Goal: Complete application form

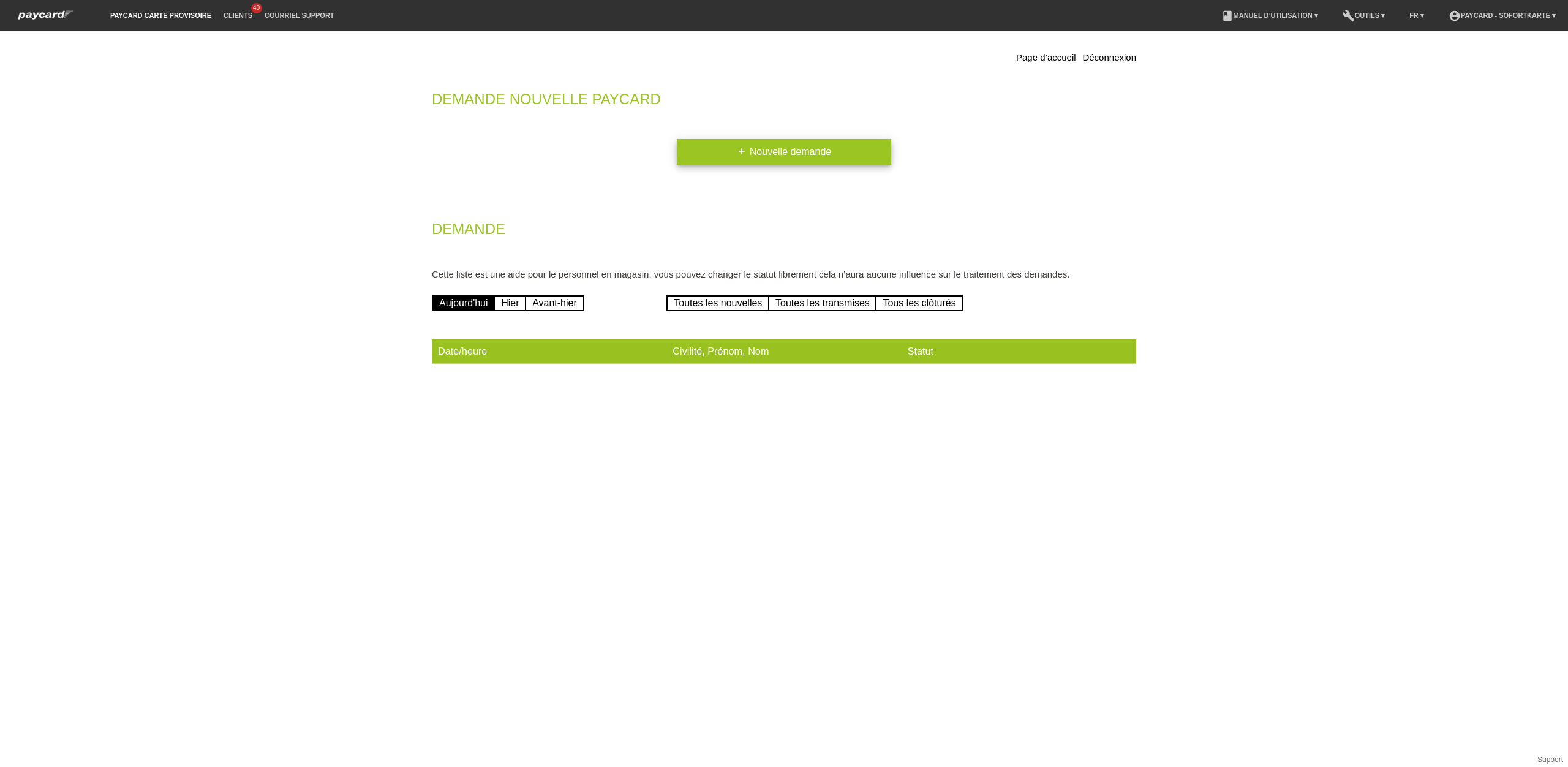
click at [781, 152] on link "add Nouvelle demande" at bounding box center [784, 151] width 215 height 26
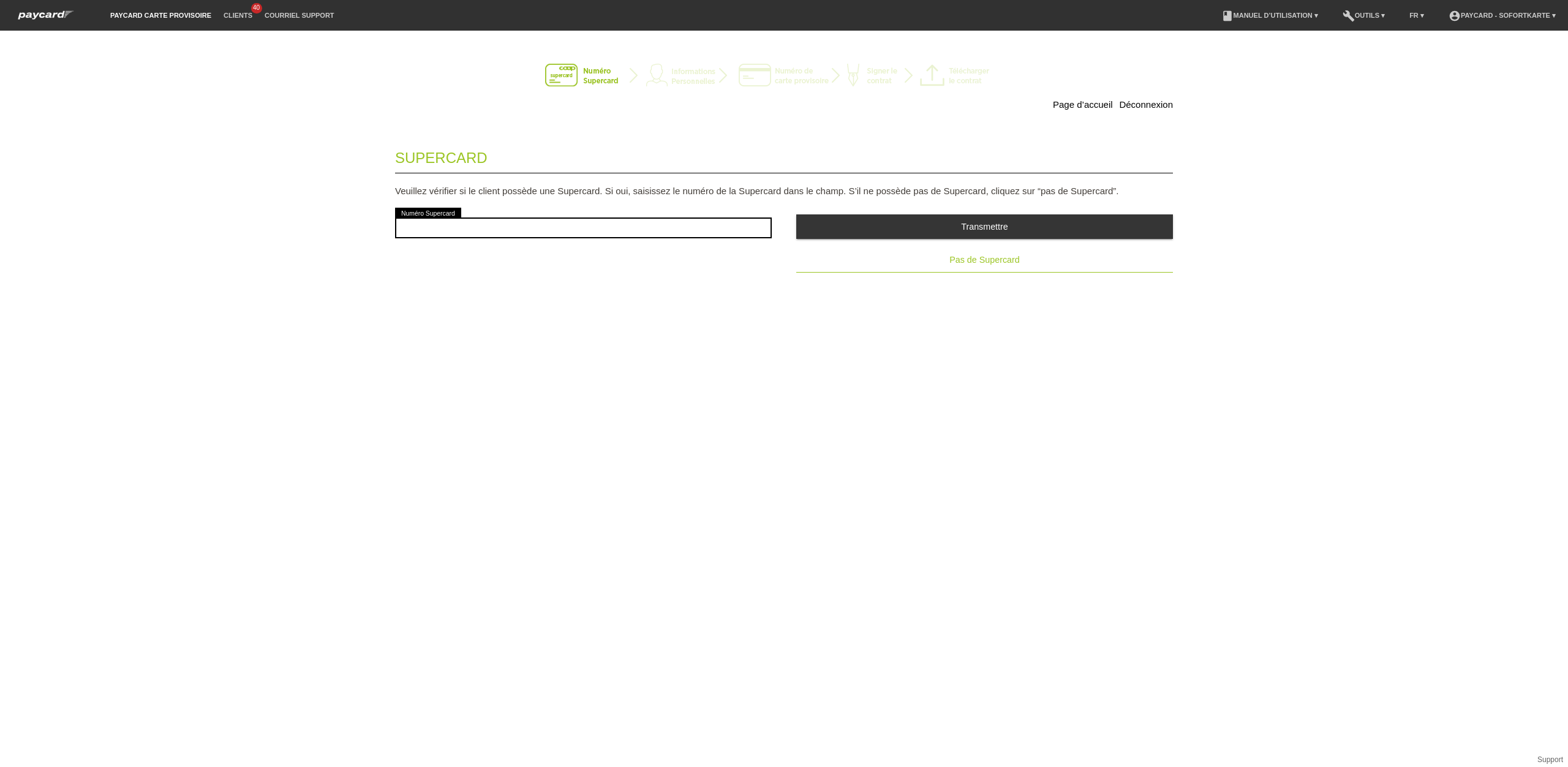
click at [1017, 264] on span "Pas de Supercard" at bounding box center [984, 260] width 70 height 10
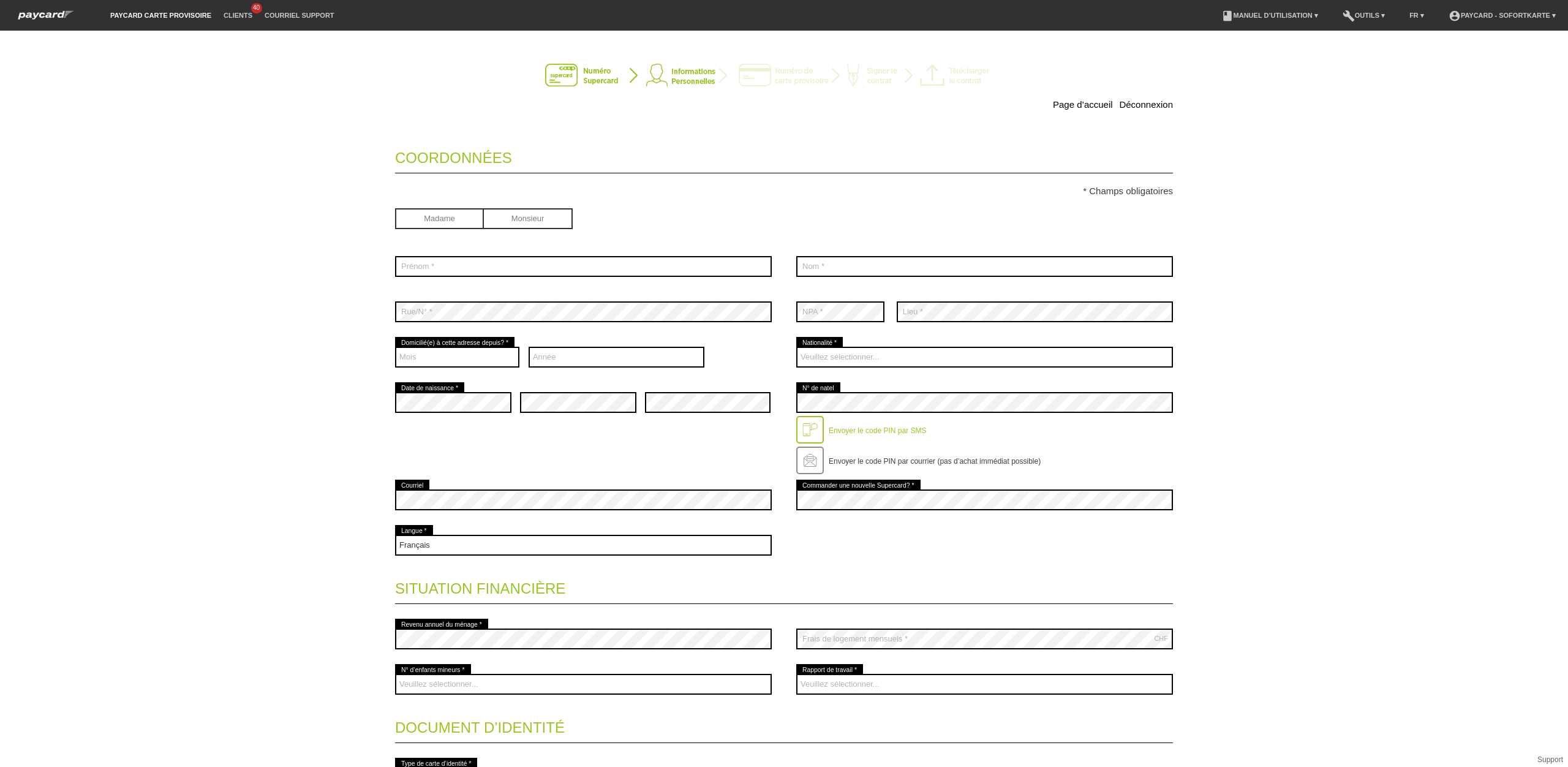
click at [527, 221] on input "radio" at bounding box center [528, 217] width 89 height 18
radio input "true"
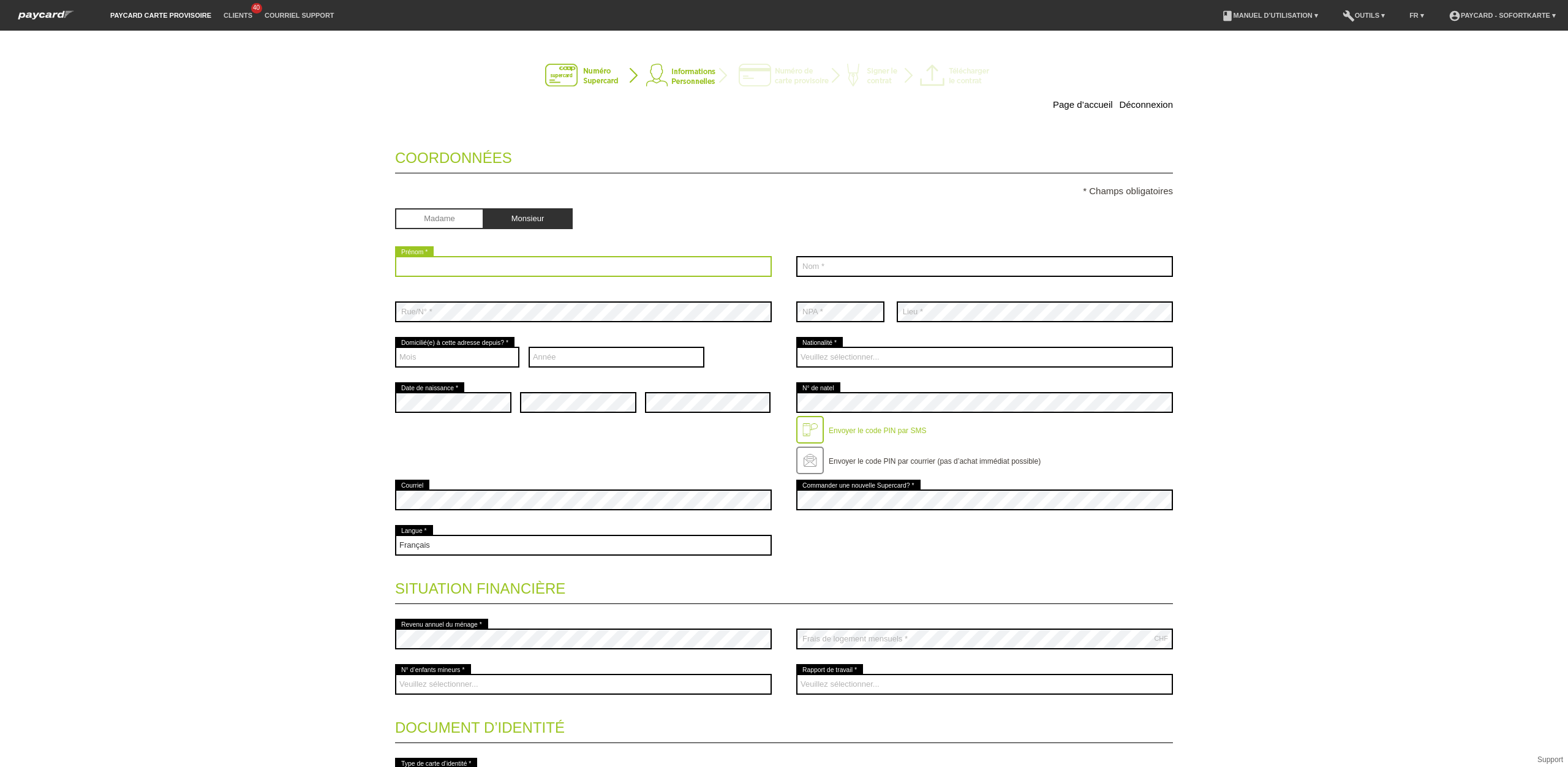
click at [497, 270] on input "text" at bounding box center [583, 266] width 377 height 21
type input "a"
type input "Ayman"
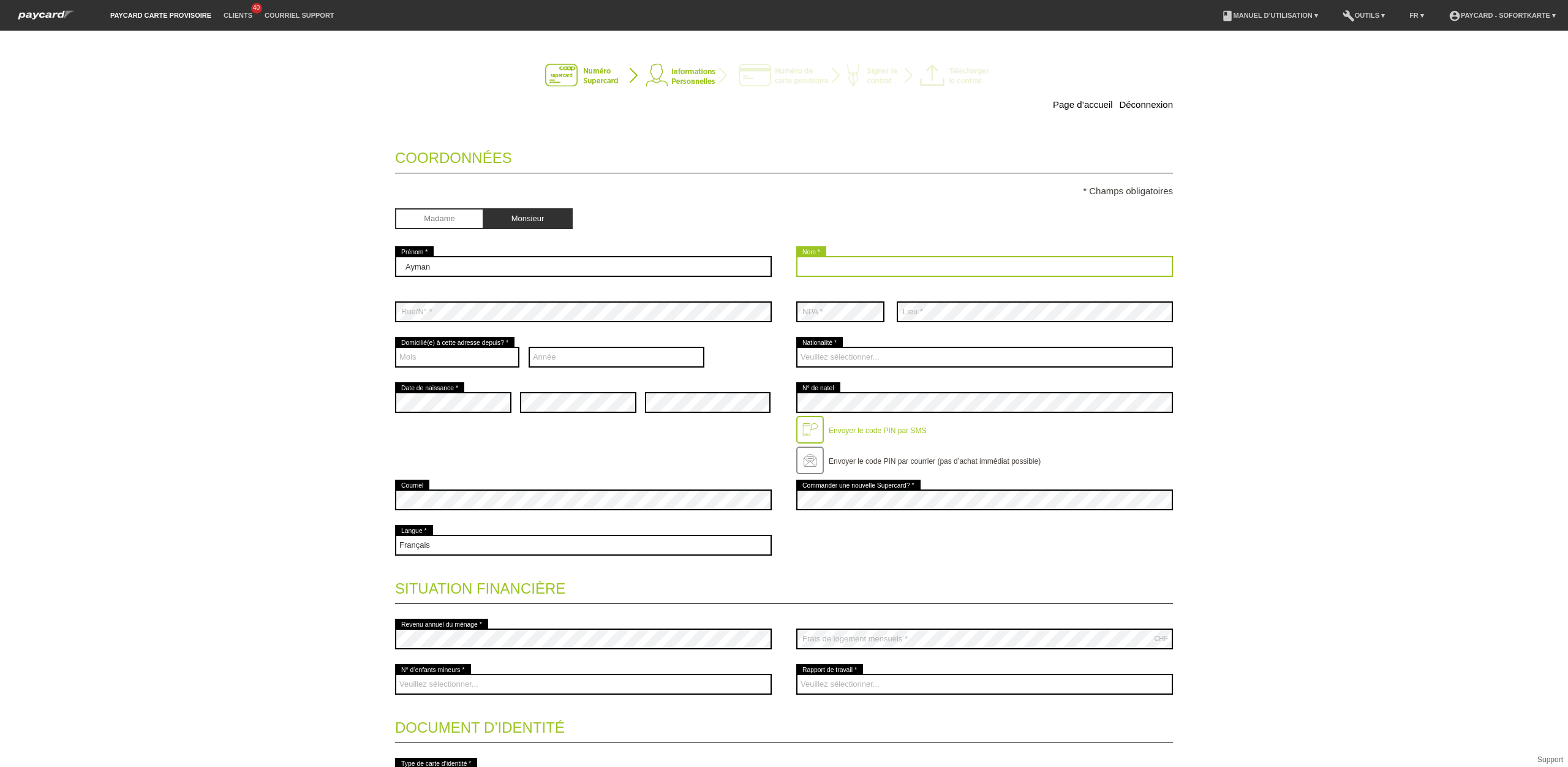
click at [920, 267] on input "text" at bounding box center [985, 266] width 377 height 21
type input "Mellal"
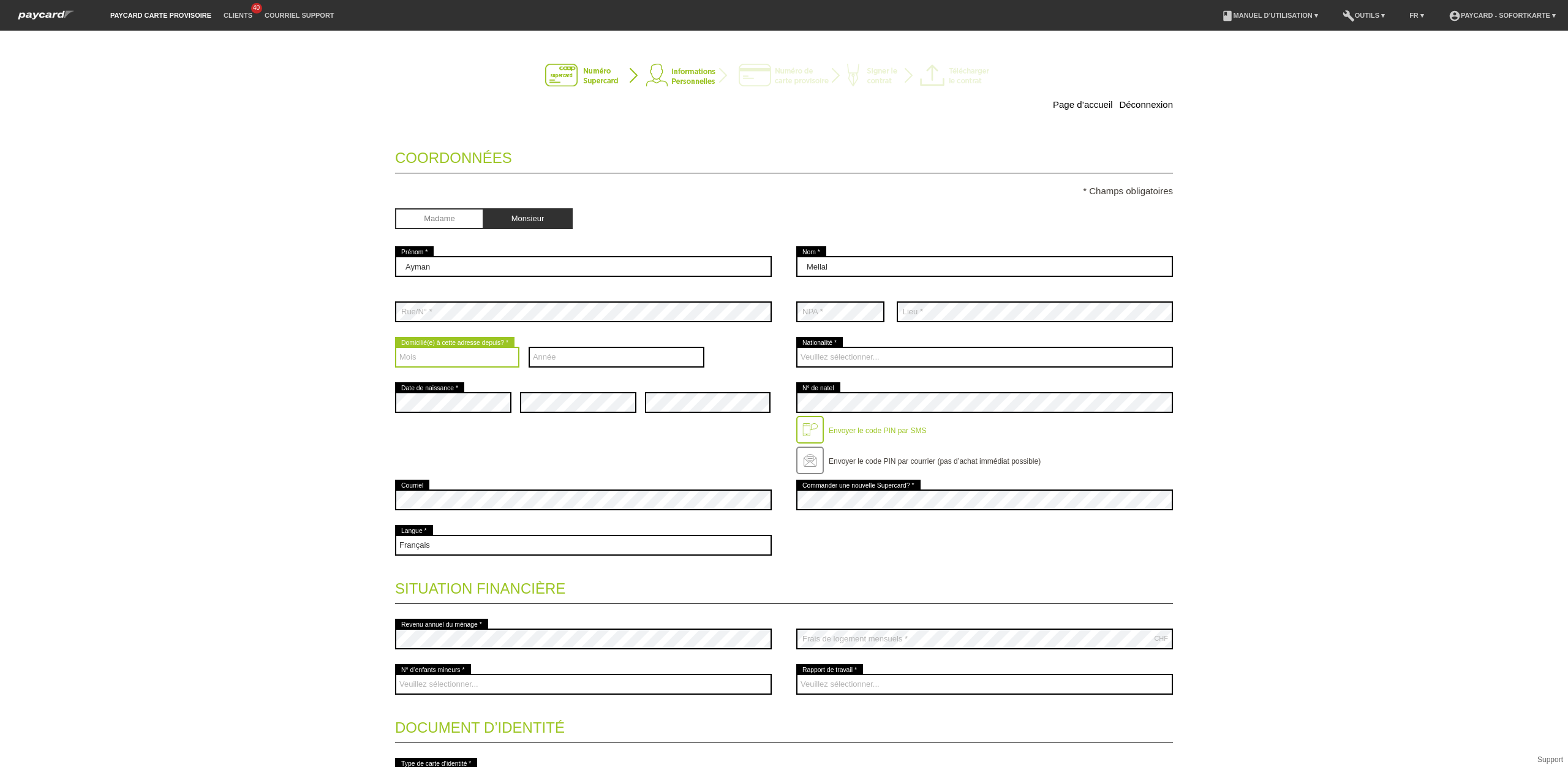
click at [476, 360] on select "Mois 01 02 03 04 05 06 07 08 09 10 11 12" at bounding box center [457, 356] width 124 height 21
select select "01"
click at [395, 349] on select "Mois 01 02 03 04 05 06 07 08 09 10 11 12" at bounding box center [457, 356] width 124 height 21
click at [567, 359] on select "Année 2025 2024 2023 2022 2021 2020 2019 2018 2017 2016" at bounding box center [616, 356] width 176 height 21
select select "2023"
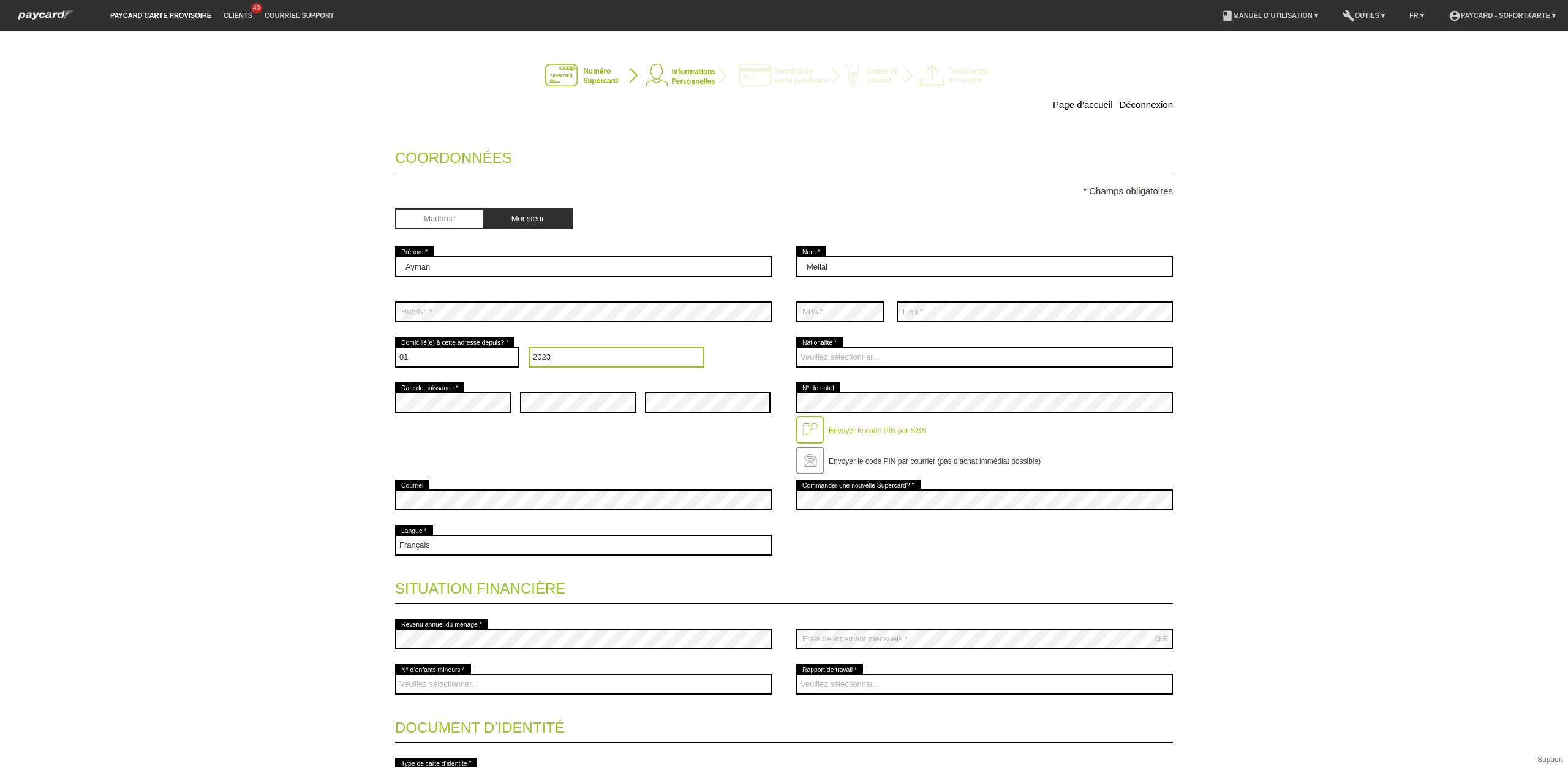
click at [528, 349] on select "Année 2025 2024 2023 2022 2021 2020 2019 2018 2017 2016" at bounding box center [616, 356] width 176 height 21
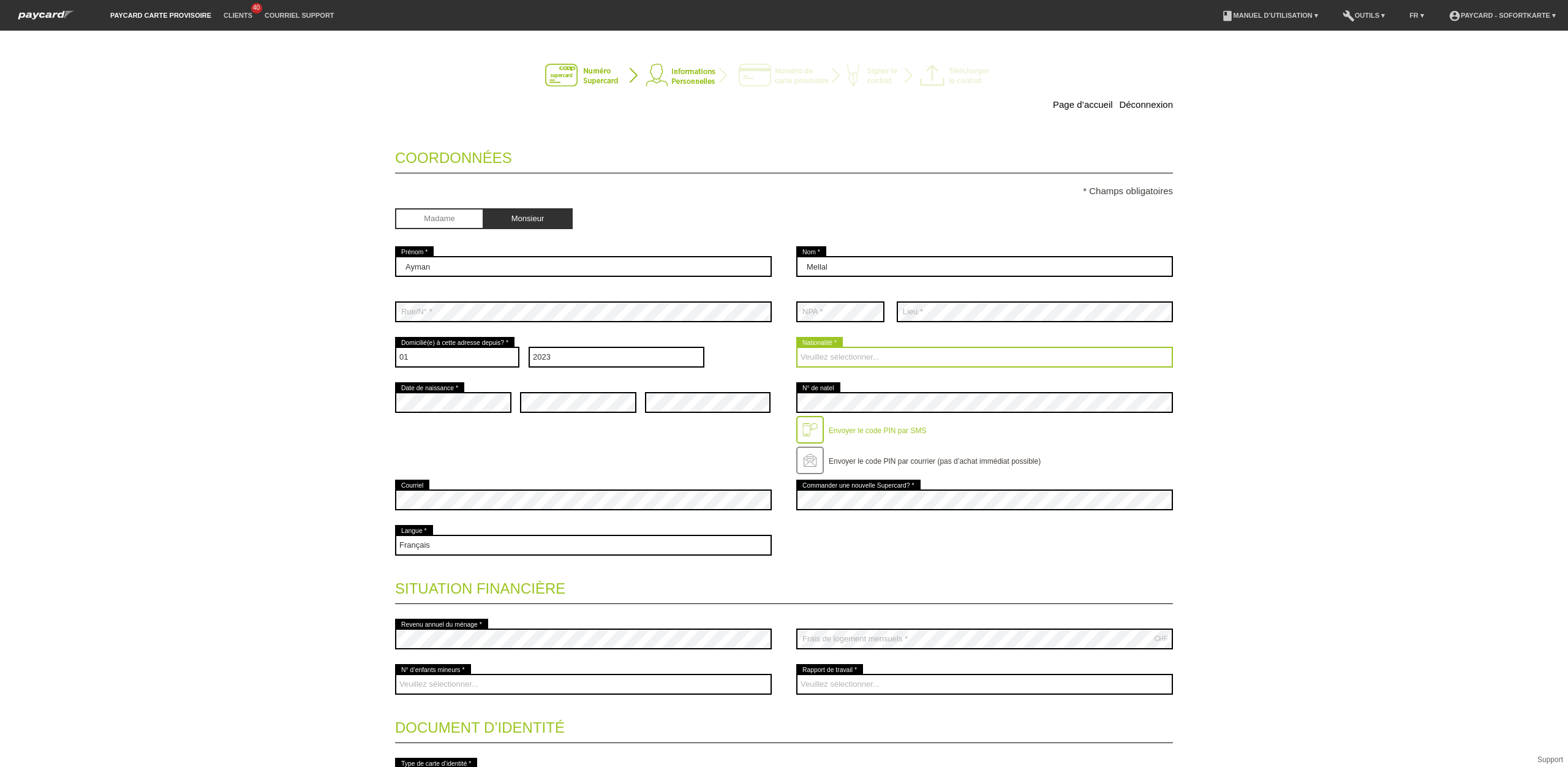
click at [858, 356] on select "Veuillez sélectionner... [GEOGRAPHIC_DATA] [GEOGRAPHIC_DATA] [GEOGRAPHIC_DATA] …" at bounding box center [985, 356] width 377 height 21
select select "IT"
click at [796, 349] on select "Veuillez sélectionner... [GEOGRAPHIC_DATA] [GEOGRAPHIC_DATA] [GEOGRAPHIC_DATA] …" at bounding box center [985, 356] width 377 height 21
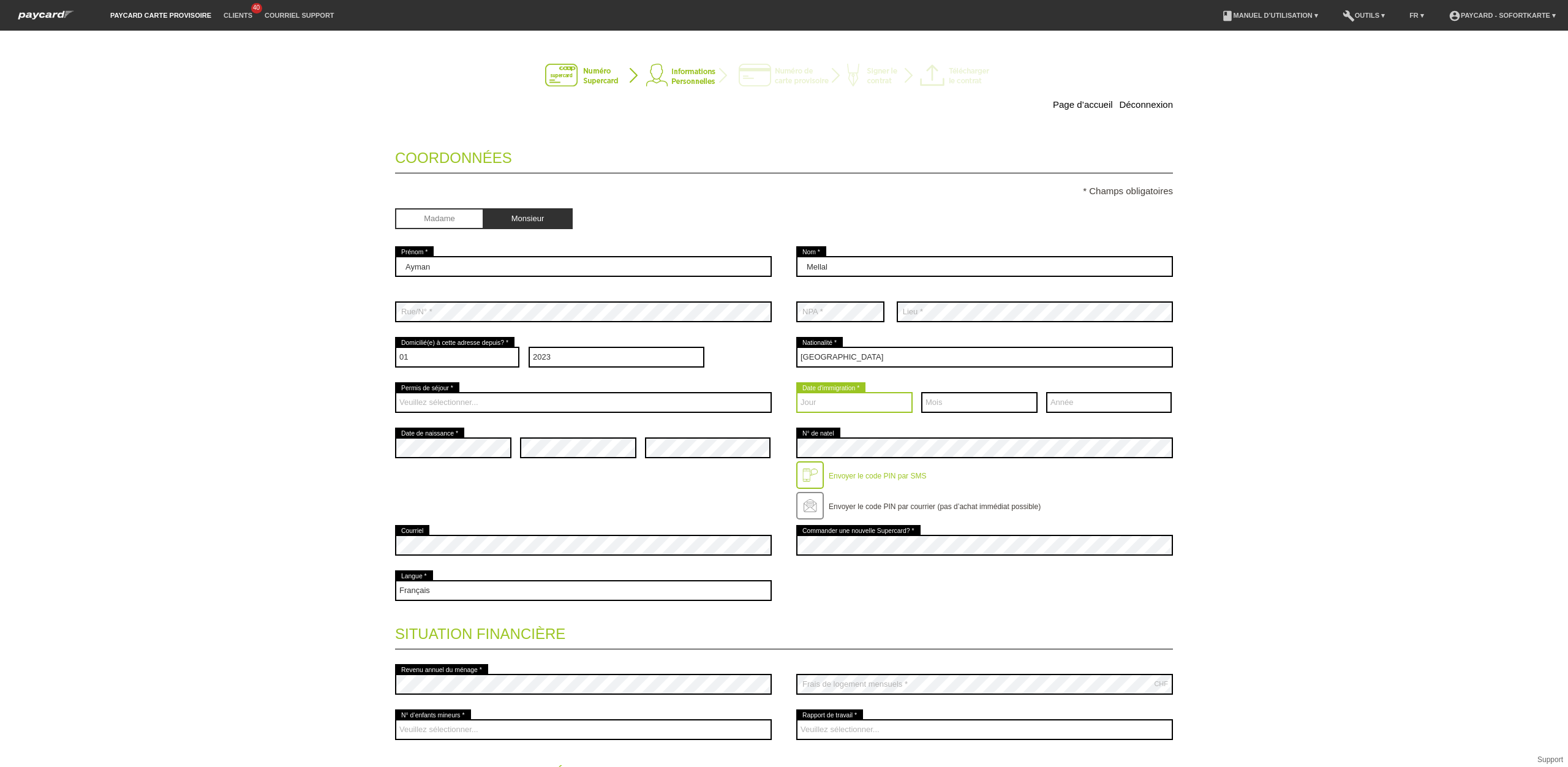
click at [857, 411] on select "Jour 01 02 03 04 05 06 07 08 09 10 11 12 13 14 15 16 17" at bounding box center [854, 402] width 116 height 21
click at [641, 415] on div "Veuillez sélectionner... C B B - Statut de réfugié Autre error Permis de séjour…" at bounding box center [583, 402] width 377 height 45
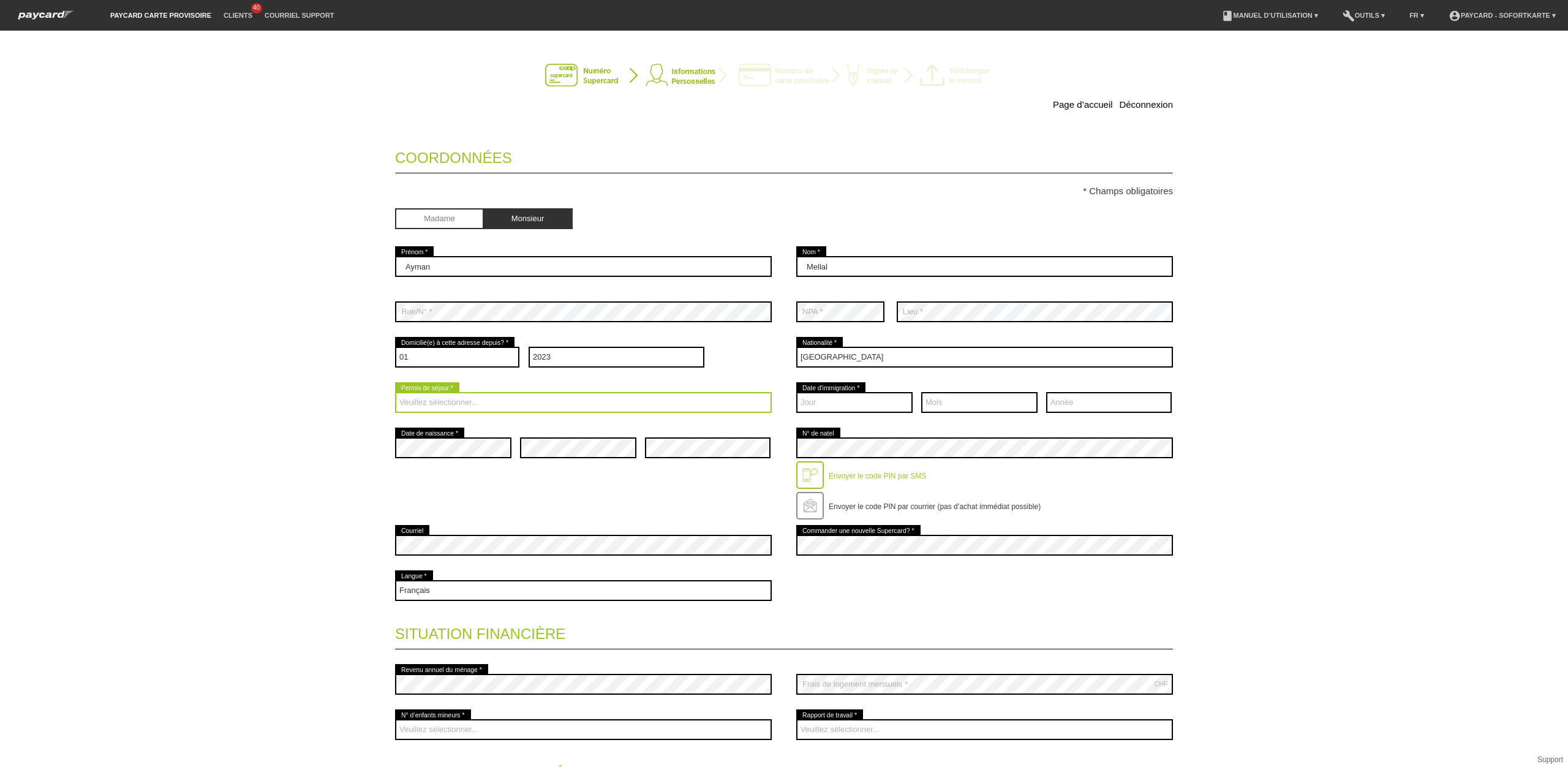
click at [466, 404] on select "Veuillez sélectionner... C B B - Statut de réfugié Autre" at bounding box center [583, 402] width 377 height 21
select select "C"
click at [395, 394] on select "Veuillez sélectionner... C B B - Statut de réfugié Autre" at bounding box center [583, 402] width 377 height 21
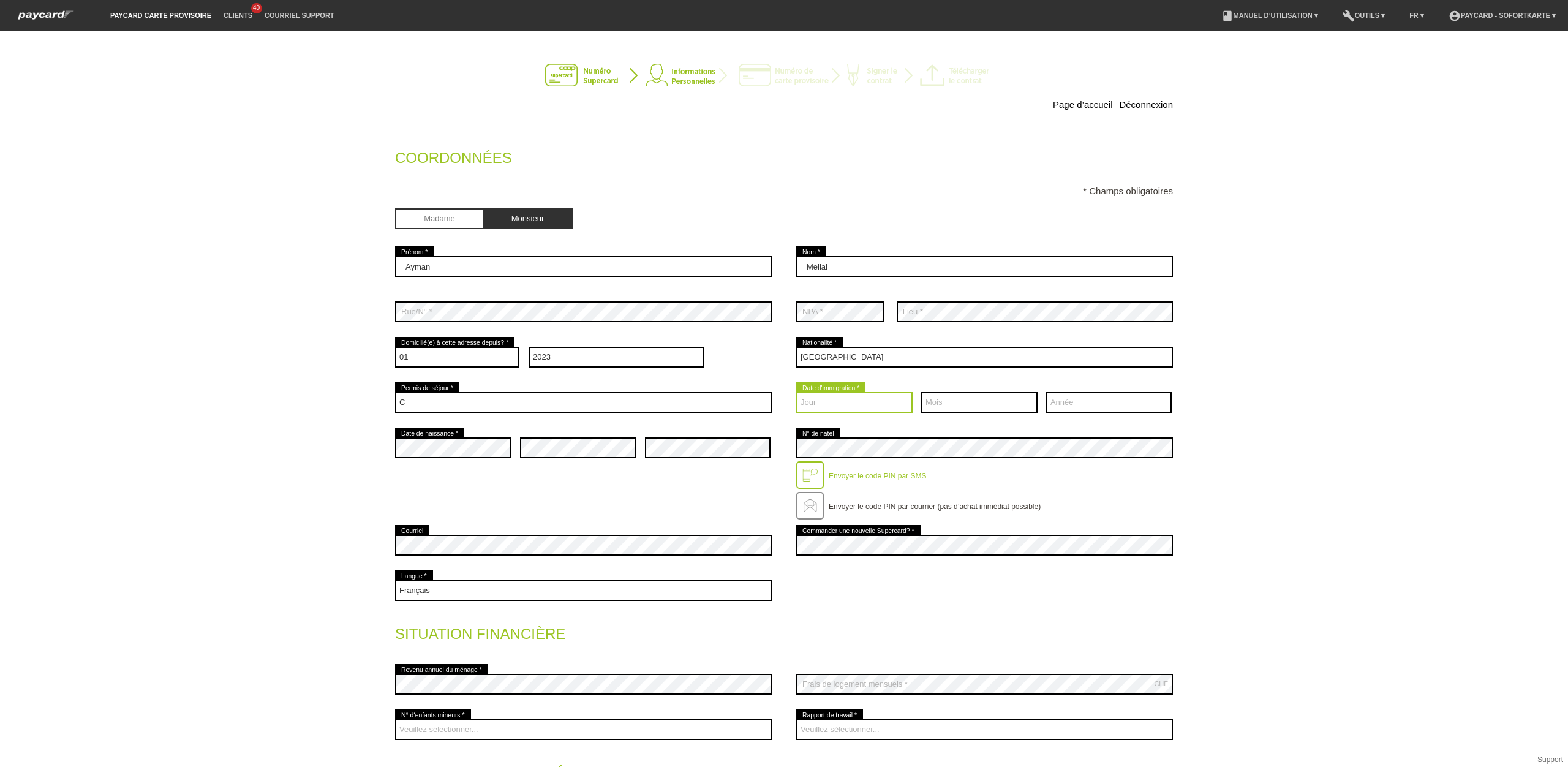
click at [865, 406] on select "Jour 01 02 03 04 05 06 07 08 09 10 11 12 13 14 15 16 17" at bounding box center [854, 402] width 116 height 21
select select "03"
click at [796, 394] on select "Jour 01 02 03 04 05 06 07 08 09 10 11 12 13 14 15 16 17" at bounding box center [854, 402] width 116 height 21
click at [948, 399] on select "Mois 01 02 03 04 05 06 07 08 09 10 11 12" at bounding box center [979, 402] width 116 height 21
select select "06"
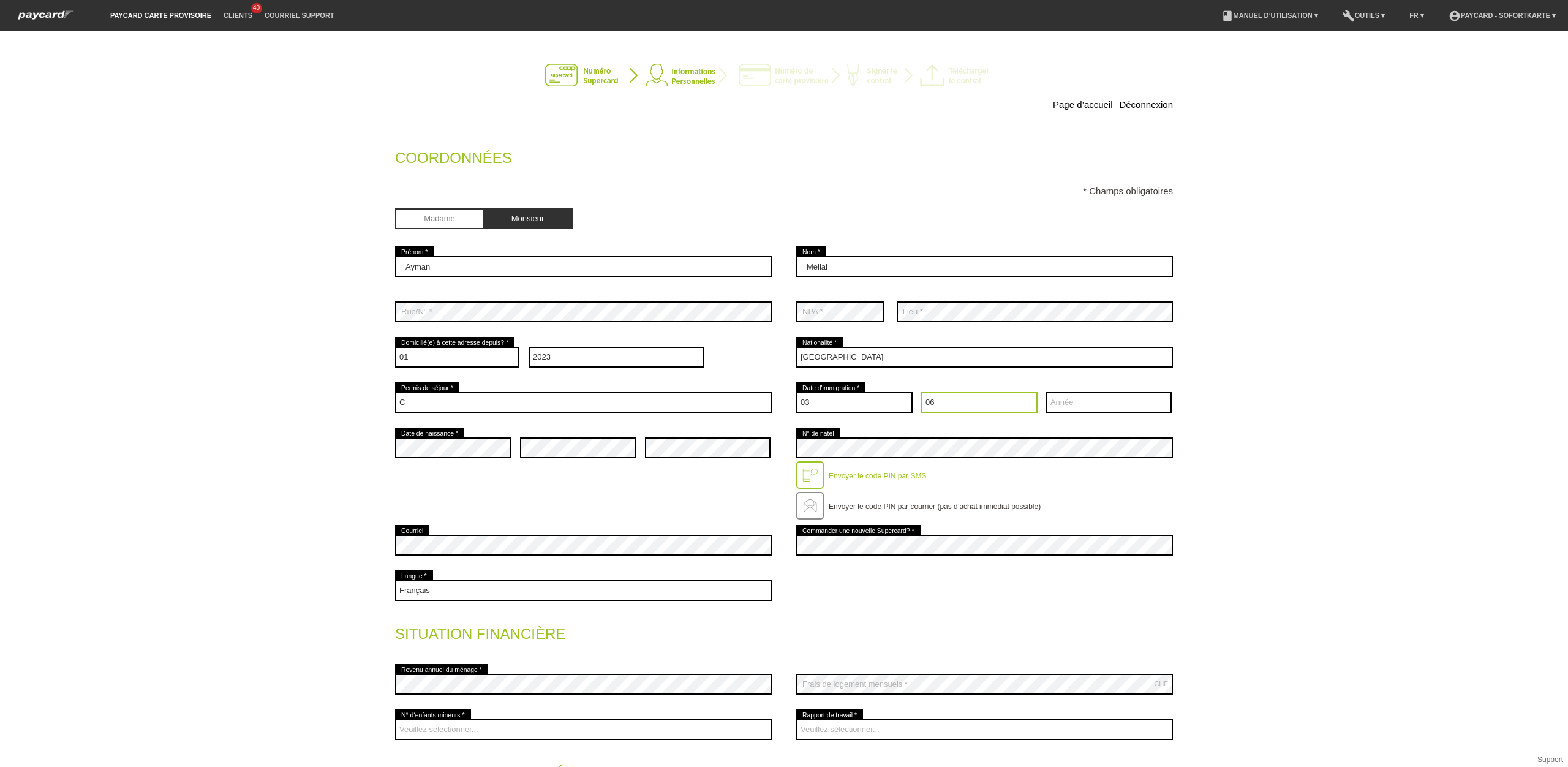
click at [921, 394] on select "Mois 01 02 03 04 05 06 07 08 09 10 11 12" at bounding box center [979, 402] width 116 height 21
click at [1064, 402] on select "Année 2025 2024 2023 2022 2021 2020 2019 2018 2017 2016" at bounding box center [1109, 402] width 126 height 21
select select "2019"
click at [1046, 394] on select "Année 2025 2024 2023 2022 2021 2020 2019 2018 2017 2016" at bounding box center [1109, 402] width 126 height 21
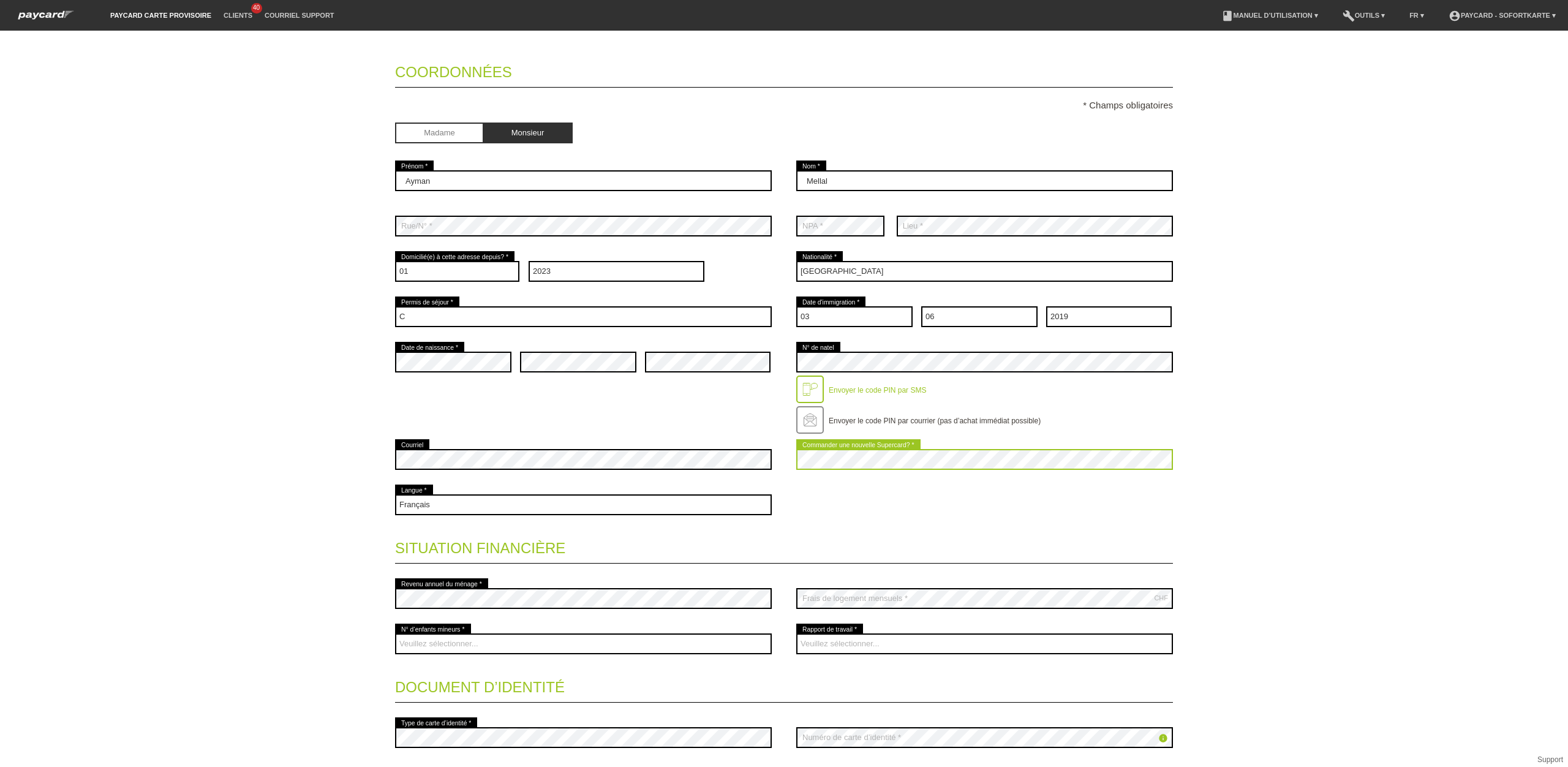
scroll to position [190, 0]
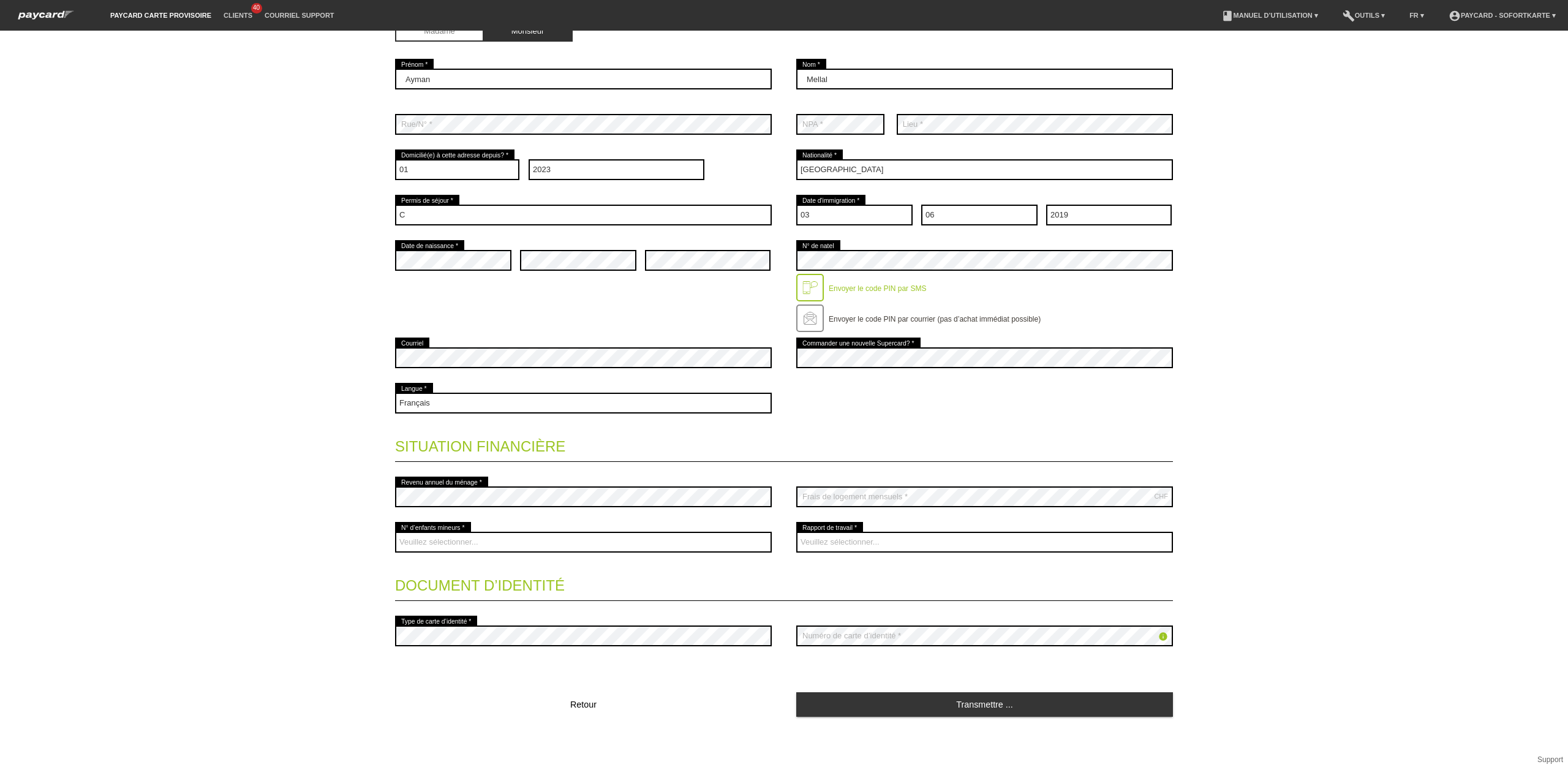
click at [849, 507] on div "CHF error Frais de logement mensuels *" at bounding box center [985, 496] width 377 height 45
click at [840, 546] on select "Veuillez sélectionner... A durée indéterminée A durée déterminée Apprenti/étudi…" at bounding box center [985, 542] width 377 height 21
select select "STUDENT"
click at [796, 532] on select "Veuillez sélectionner... A durée indéterminée A durée déterminée Apprenti/étudi…" at bounding box center [985, 542] width 377 height 21
click at [450, 534] on select "Veuillez sélectionner... 0 1 2 3 4 5 6 7 8 9" at bounding box center [583, 542] width 377 height 21
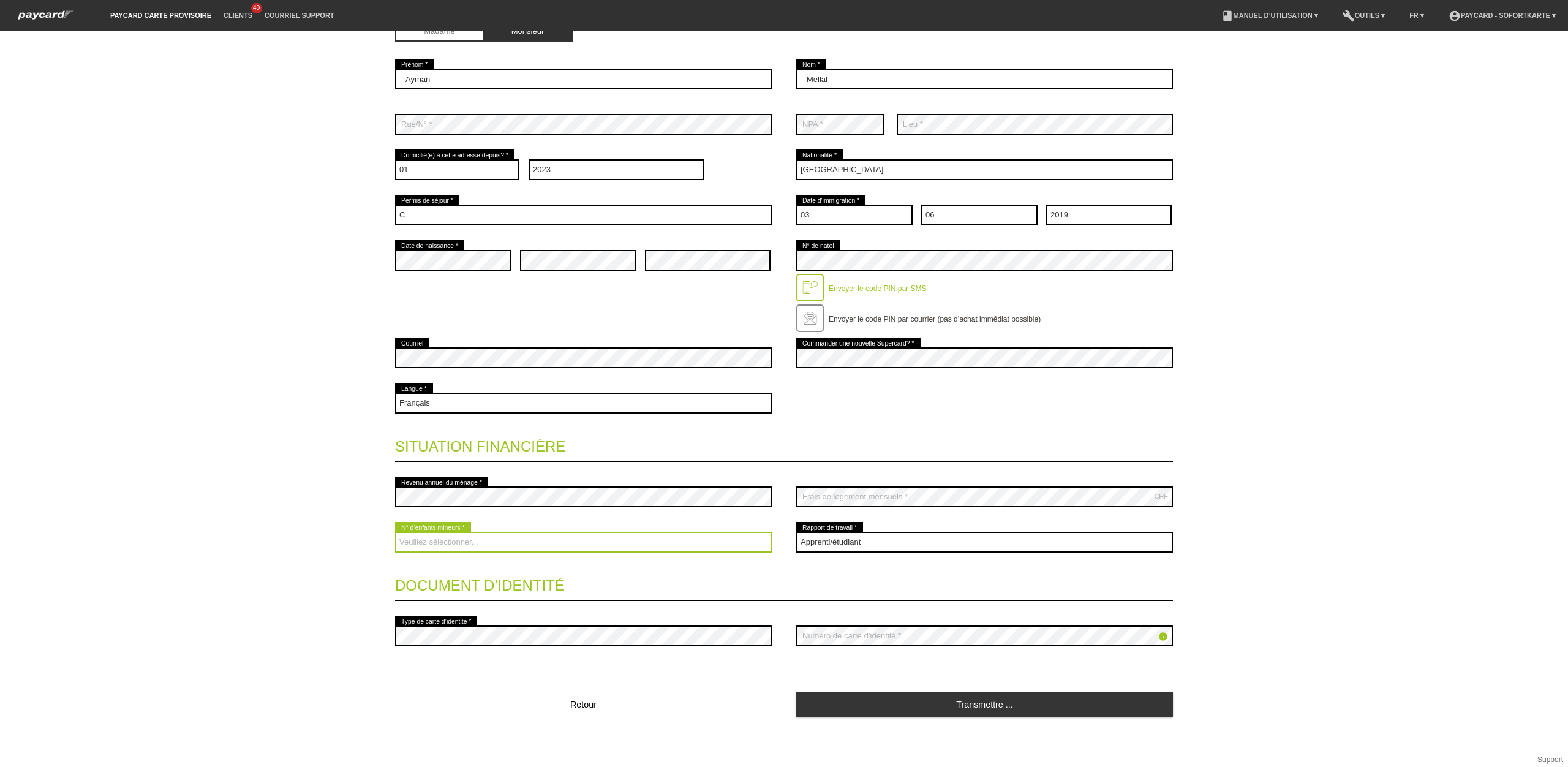
select select "0"
click at [395, 532] on select "Veuillez sélectionner... 0 1 2 3 4 5 6 7 8 9" at bounding box center [583, 542] width 377 height 21
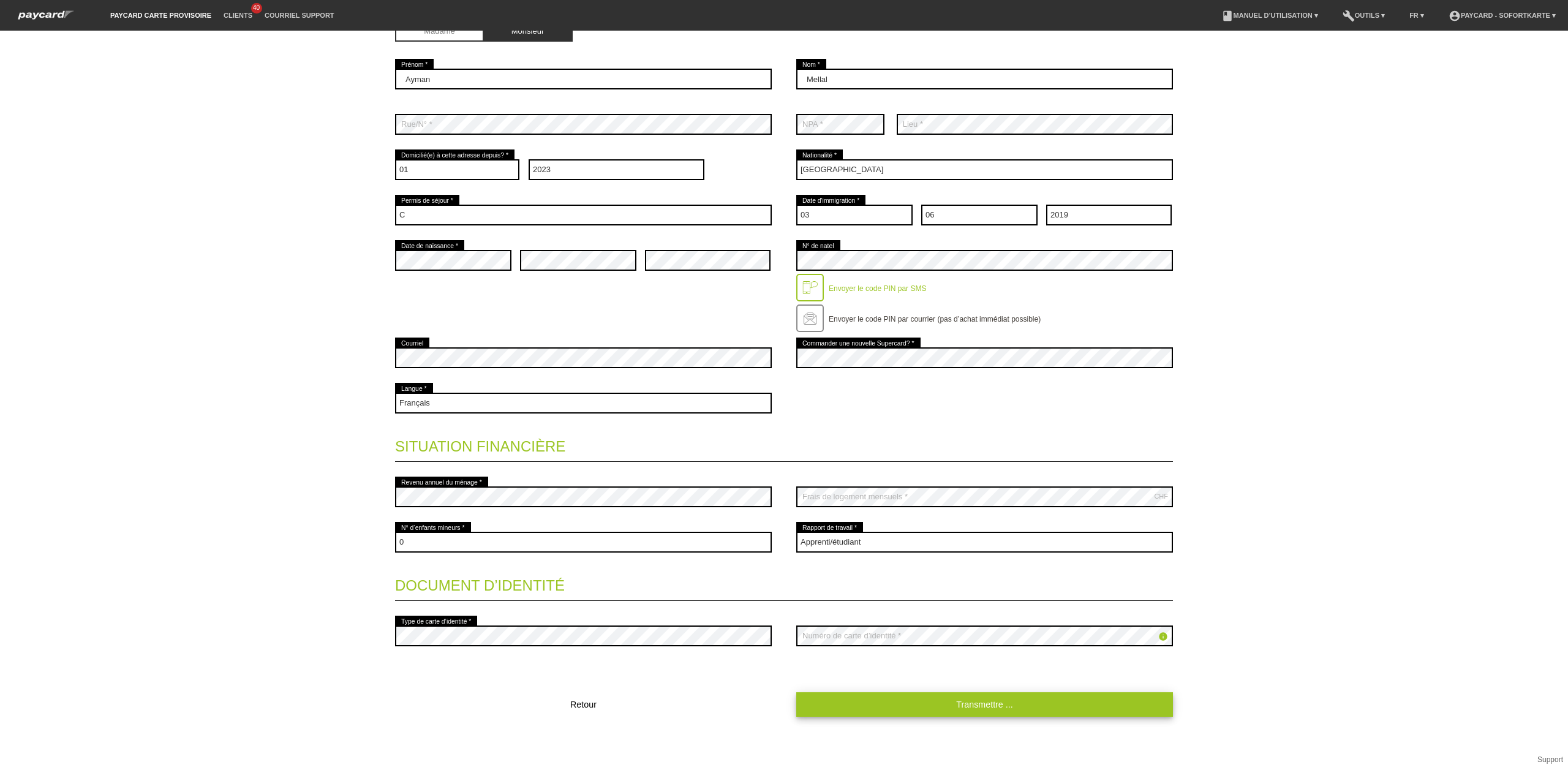
click at [1001, 699] on link "Transmettre ..." at bounding box center [985, 704] width 377 height 24
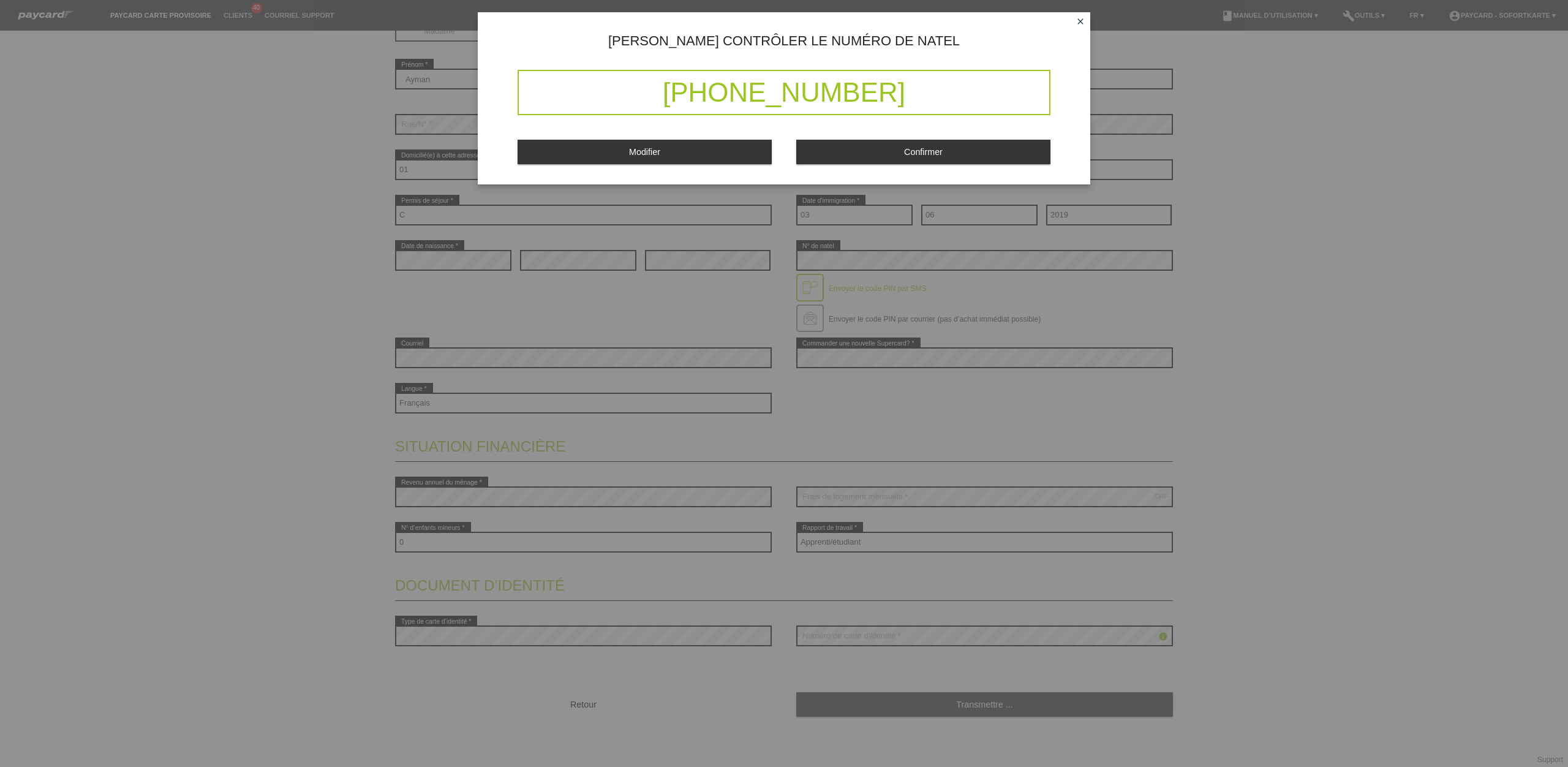
click at [945, 157] on button "Confirmer" at bounding box center [923, 151] width 254 height 24
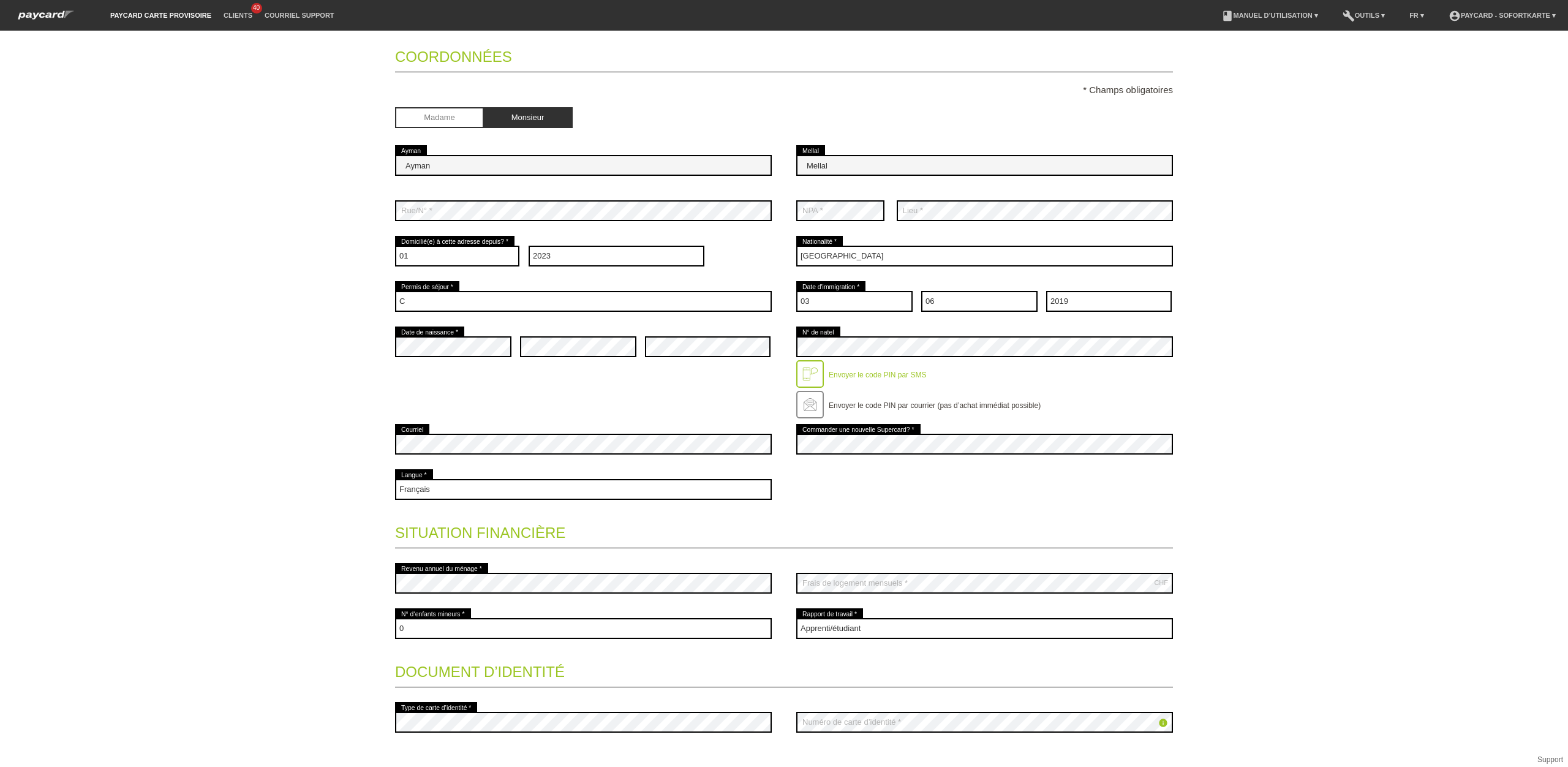
scroll to position [151, 0]
